Goal: Task Accomplishment & Management: Use online tool/utility

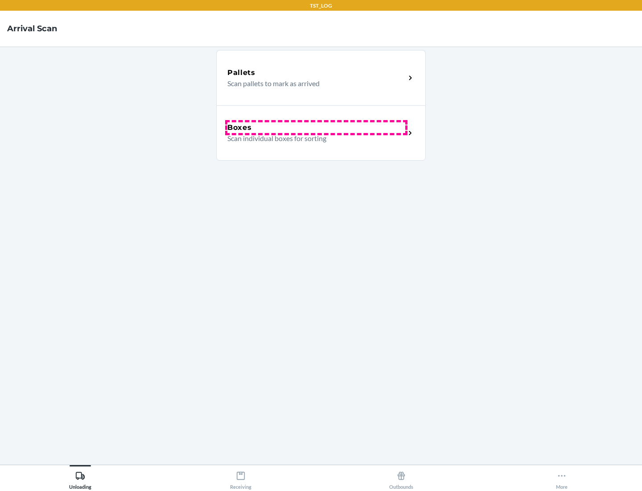
click at [316, 128] on div "Boxes" at bounding box center [316, 127] width 178 height 11
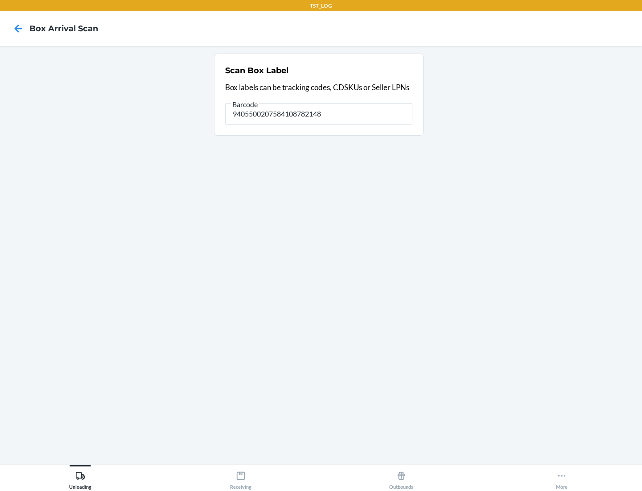
type input "9405500207584108782148"
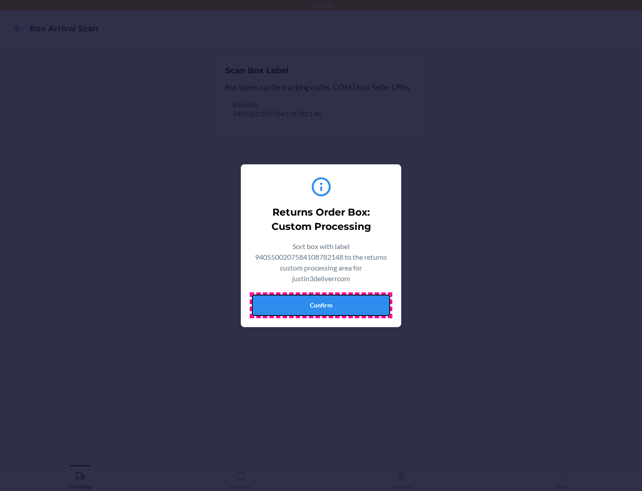
click at [321, 305] on button "Confirm" at bounding box center [321, 304] width 138 height 21
